Goal: Information Seeking & Learning: Learn about a topic

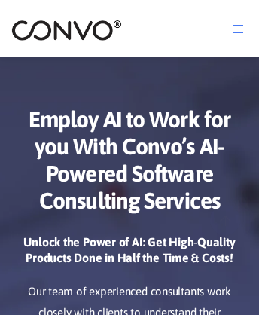
scroll to position [7205, 0]
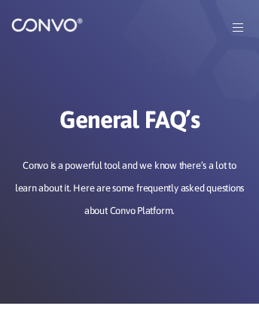
scroll to position [547, 0]
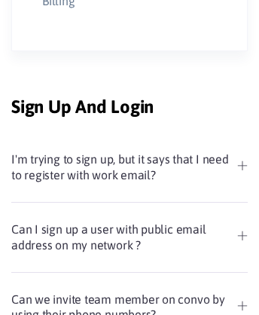
click at [130, 300] on link "Can we invite team member on convo by using their phone numbers?" at bounding box center [129, 307] width 236 height 32
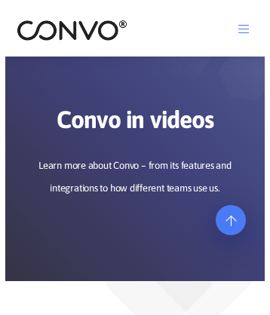
scroll to position [2313, 0]
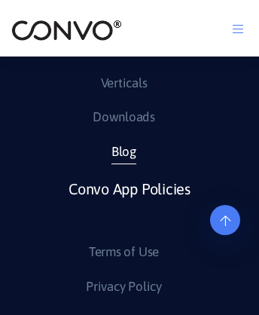
click at [124, 164] on link "Blog" at bounding box center [123, 152] width 25 height 24
